Goal: Task Accomplishment & Management: Use online tool/utility

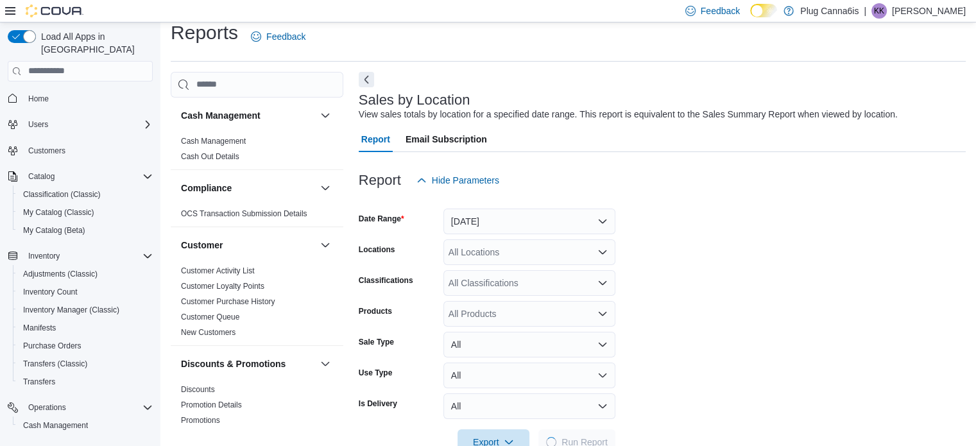
scroll to position [30, 0]
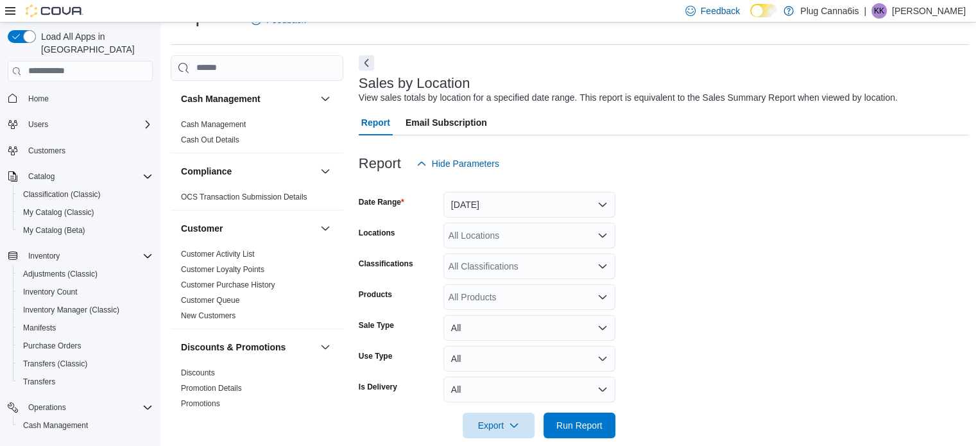
click at [716, 279] on form "Date Range [DATE] Locations All Locations Classifications All Classifications P…" at bounding box center [664, 307] width 611 height 262
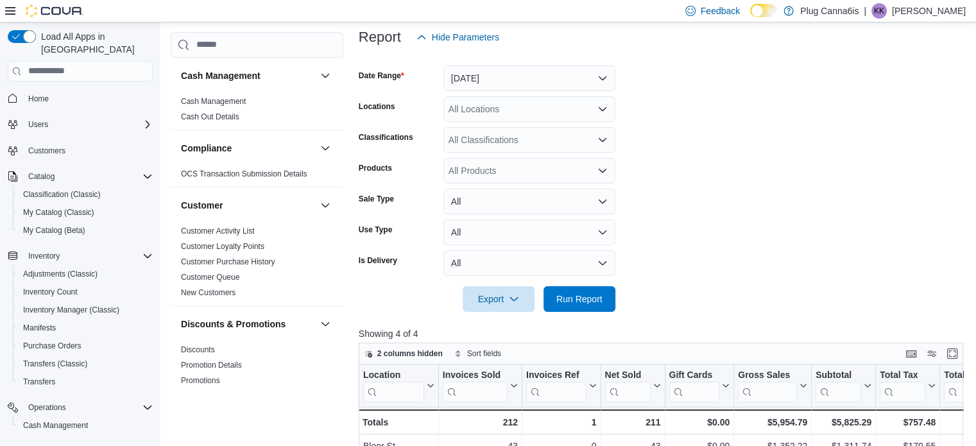
scroll to position [178, 0]
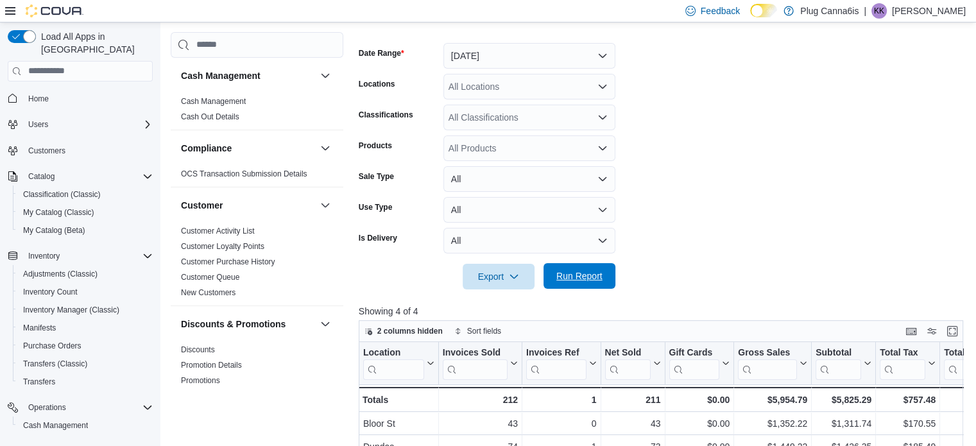
click at [599, 277] on span "Run Report" at bounding box center [579, 275] width 46 height 13
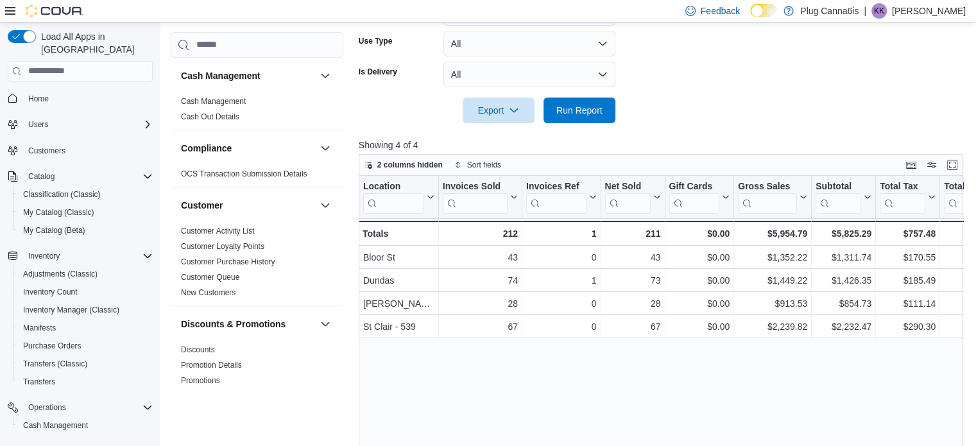
scroll to position [344, 0]
